Goal: Check status: Check status

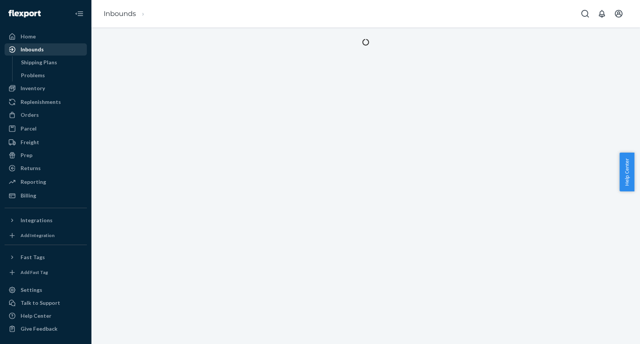
click at [53, 54] on div "Inbounds" at bounding box center [45, 49] width 81 height 11
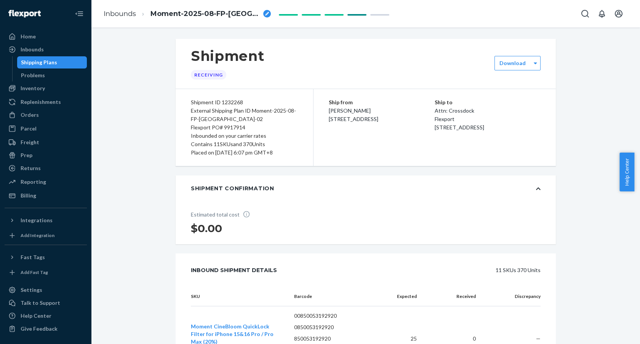
click at [44, 57] on div "Shipping Plans" at bounding box center [52, 62] width 69 height 11
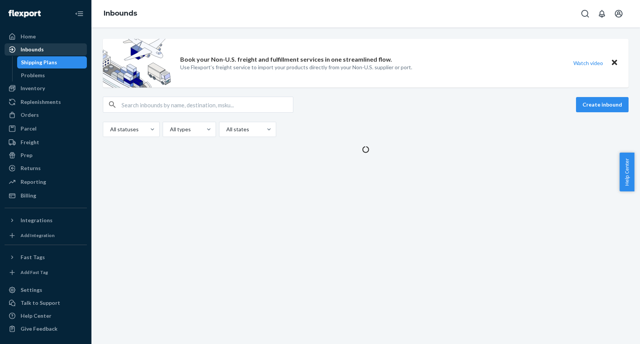
click at [45, 51] on div "Inbounds" at bounding box center [45, 49] width 81 height 11
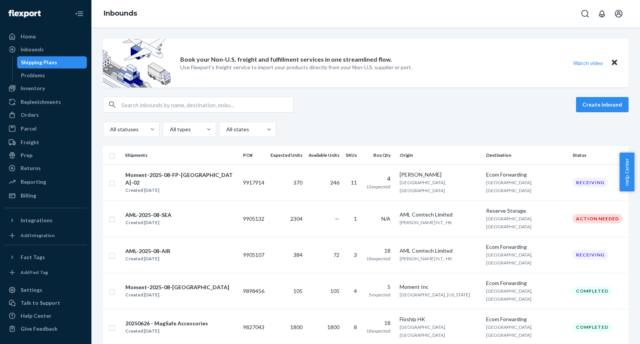
scroll to position [27, 0]
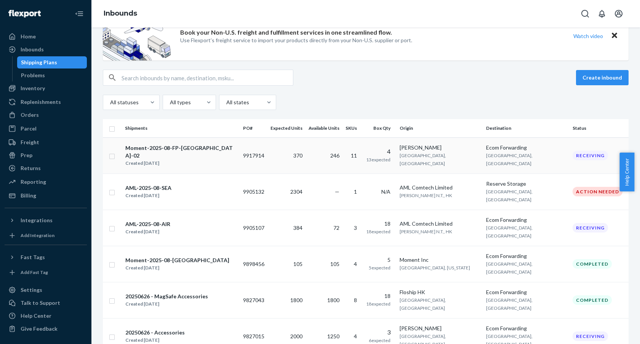
click at [177, 138] on td "Moment-2025-08-FP-CHINA-02 Created Aug 29, 2025" at bounding box center [181, 156] width 118 height 36
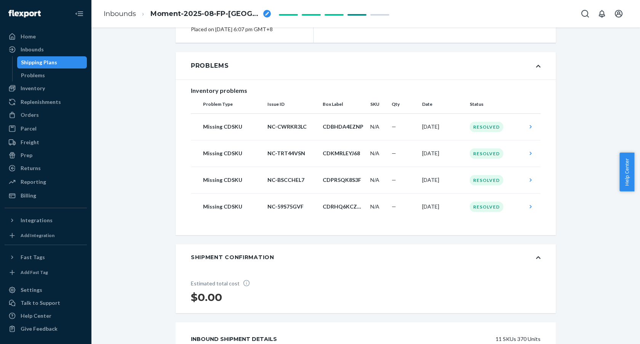
scroll to position [403, 0]
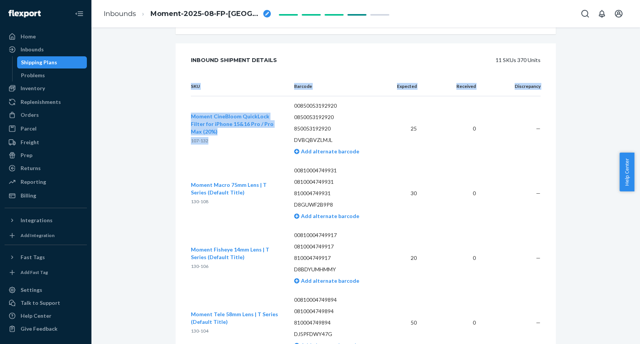
drag, startPoint x: 191, startPoint y: 133, endPoint x: 213, endPoint y: 155, distance: 31.0
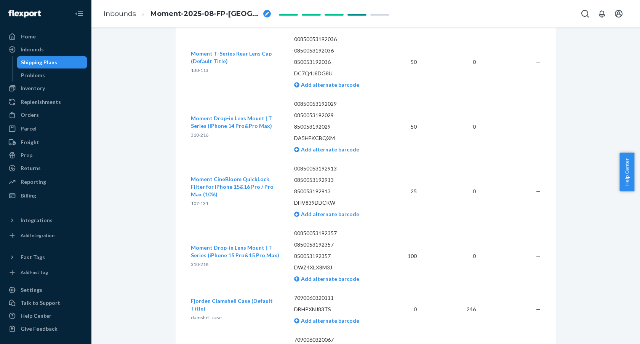
scroll to position [916, 0]
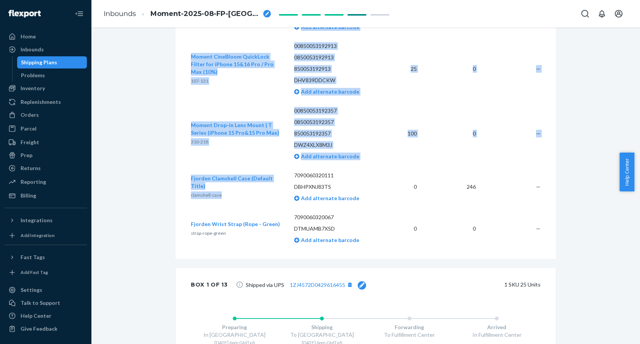
drag, startPoint x: 182, startPoint y: 192, endPoint x: 236, endPoint y: 204, distance: 55.8
click at [236, 204] on td "Fjorden Clamshell Case (Default Title) clamshell-case" at bounding box center [239, 187] width 97 height 42
drag, startPoint x: 234, startPoint y: 205, endPoint x: 160, endPoint y: 181, distance: 78.1
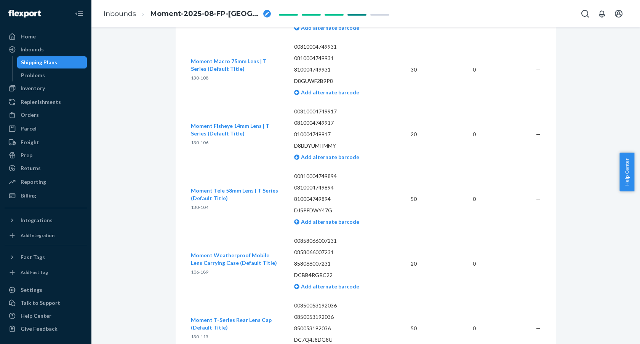
scroll to position [0, 0]
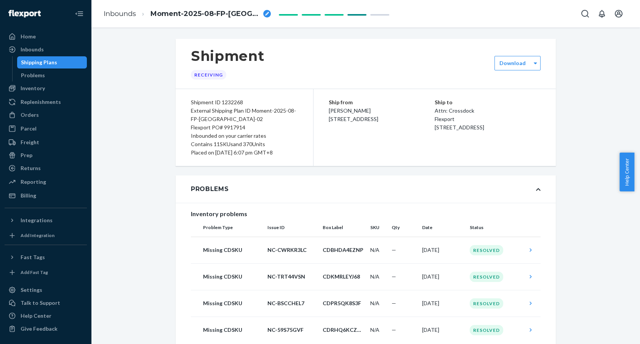
click at [244, 129] on div "Flexport PO# 9917914" at bounding box center [244, 127] width 107 height 8
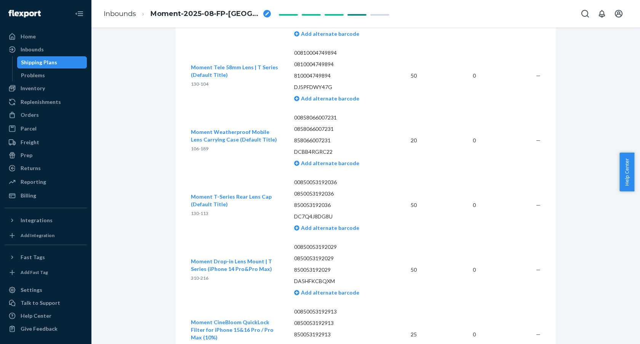
scroll to position [1091, 0]
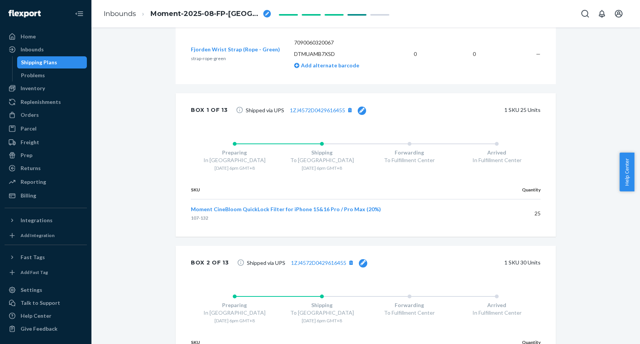
click at [319, 267] on span "Shipped via UPS 1ZJ4572D0429616455" at bounding box center [307, 263] width 120 height 10
click at [295, 271] on input "1ZJ4572D0429616455" at bounding box center [287, 262] width 80 height 15
click at [67, 62] on div "Shipping Plans" at bounding box center [52, 62] width 69 height 11
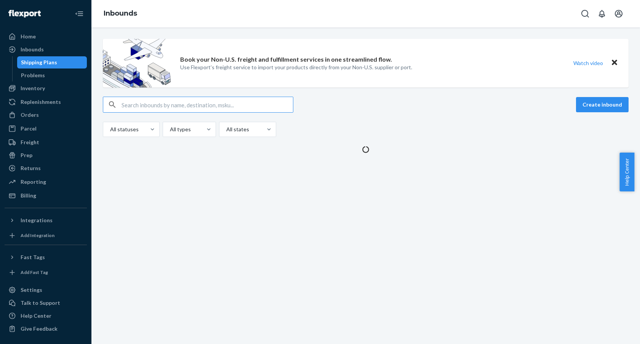
click at [341, 116] on div "Create inbound All statuses All types All states" at bounding box center [366, 117] width 526 height 40
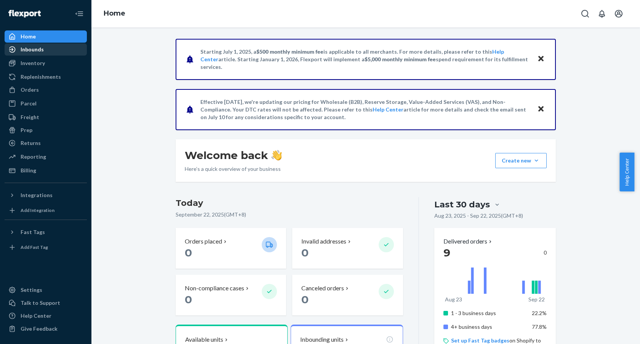
click at [53, 52] on div "Inbounds" at bounding box center [45, 49] width 81 height 11
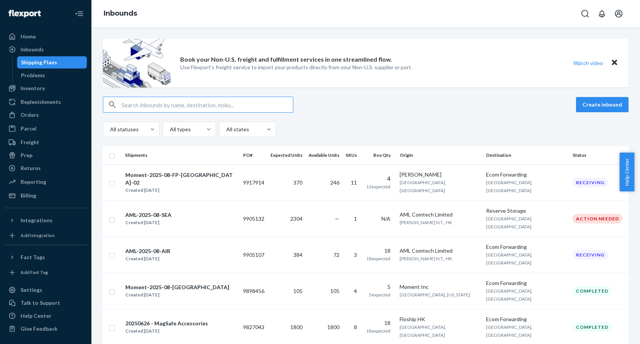
scroll to position [40, 0]
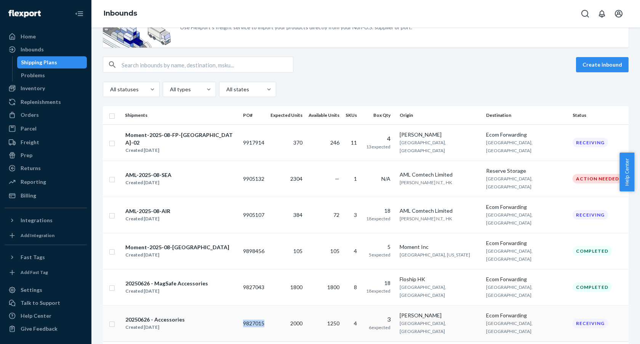
click at [174, 316] on div "20250626 - Accessories" at bounding box center [154, 320] width 59 height 8
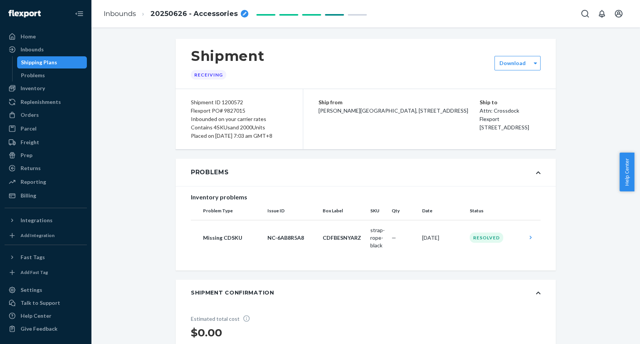
click at [166, 14] on span "20250626 - Accessories" at bounding box center [194, 14] width 87 height 10
click at [188, 11] on input "20250626 - Accessories" at bounding box center [189, 14] width 76 height 12
click at [233, 99] on div "Shipment ID 1200572" at bounding box center [239, 102] width 97 height 8
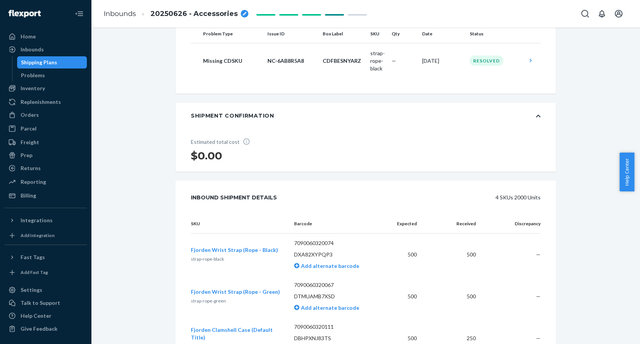
copy div "1200572"
